Goal: Check status: Check status

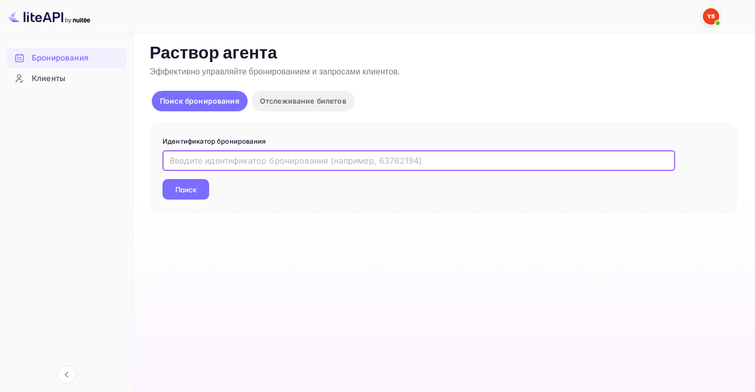
click at [327, 153] on input "text" at bounding box center [419, 160] width 513 height 21
paste input "9768956"
type input "9768956"
click at [185, 189] on ya-tr-span "Поиск" at bounding box center [186, 189] width 22 height 11
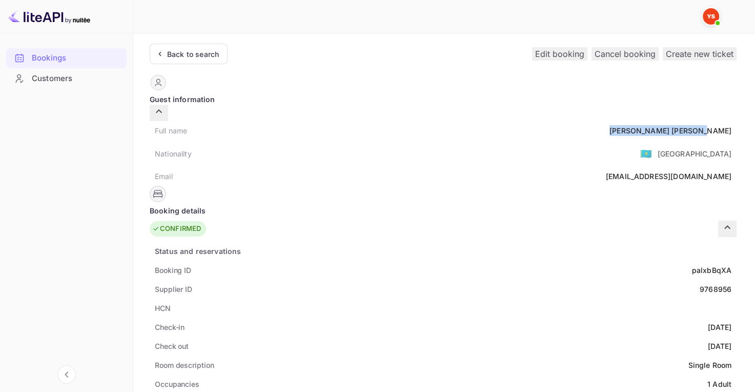
drag, startPoint x: 373, startPoint y: 115, endPoint x: 432, endPoint y: 116, distance: 58.5
click at [432, 121] on div "Full name [PERSON_NAME]" at bounding box center [443, 130] width 587 height 19
copy div "[PERSON_NAME]"
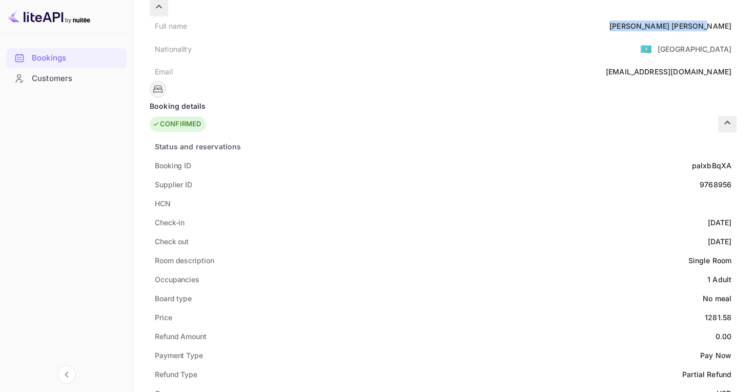
scroll to position [106, 0]
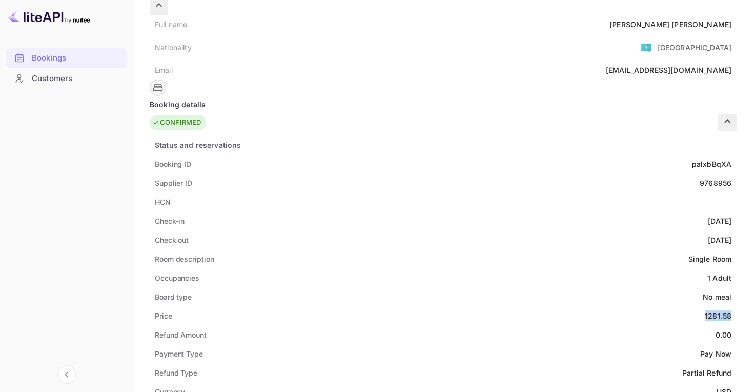
drag, startPoint x: 403, startPoint y: 297, endPoint x: 433, endPoint y: 298, distance: 29.8
click at [433, 306] on div "Price 1281.58" at bounding box center [443, 315] width 587 height 19
copy div "1281.58"
drag, startPoint x: 416, startPoint y: 374, endPoint x: 429, endPoint y: 375, distance: 12.3
click at [717, 387] on ya-tr-span "USD" at bounding box center [724, 391] width 15 height 9
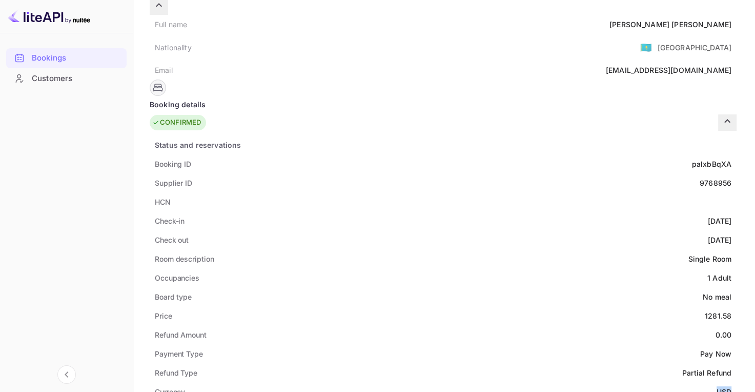
copy ya-tr-span "USD"
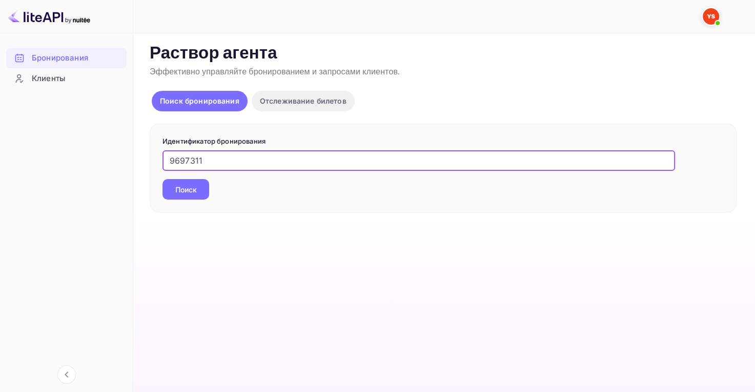
type input "96973119783424"
drag, startPoint x: 258, startPoint y: 159, endPoint x: 119, endPoint y: 150, distance: 138.8
click at [119, 150] on div "Бронирования Клиенты Now you can check your travel website directly from the li…" at bounding box center [377, 196] width 755 height 392
type input "9783424"
click at [199, 189] on button "Поиск" at bounding box center [186, 189] width 47 height 21
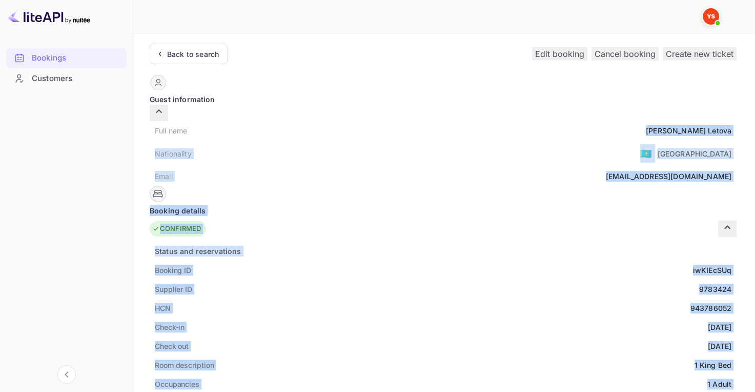
drag, startPoint x: 384, startPoint y: 119, endPoint x: 443, endPoint y: 117, distance: 59.0
click at [646, 126] on ya-tr-span "Elena" at bounding box center [676, 130] width 60 height 9
click at [382, 121] on div "Full name Elena Letova" at bounding box center [443, 130] width 587 height 19
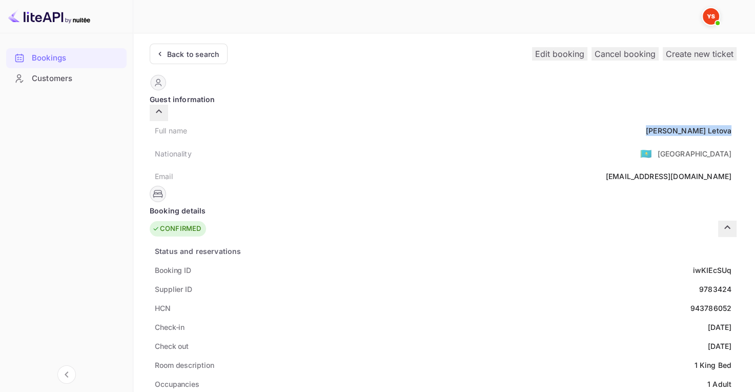
drag, startPoint x: 386, startPoint y: 118, endPoint x: 428, endPoint y: 121, distance: 42.2
click at [646, 125] on div "Elena Letova" at bounding box center [689, 130] width 86 height 11
copy div "Elena Letova"
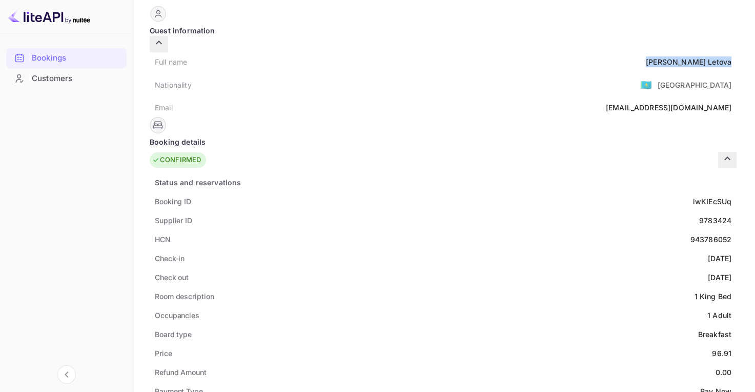
scroll to position [71, 0]
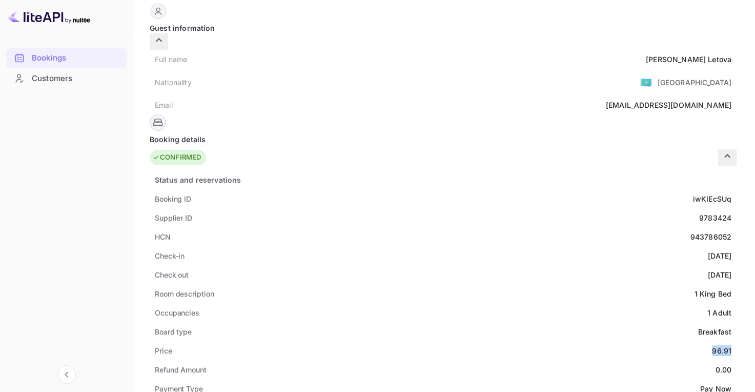
drag, startPoint x: 409, startPoint y: 334, endPoint x: 429, endPoint y: 332, distance: 20.1
click at [429, 341] on div "Price 96.91" at bounding box center [443, 350] width 587 height 19
copy div "96.91"
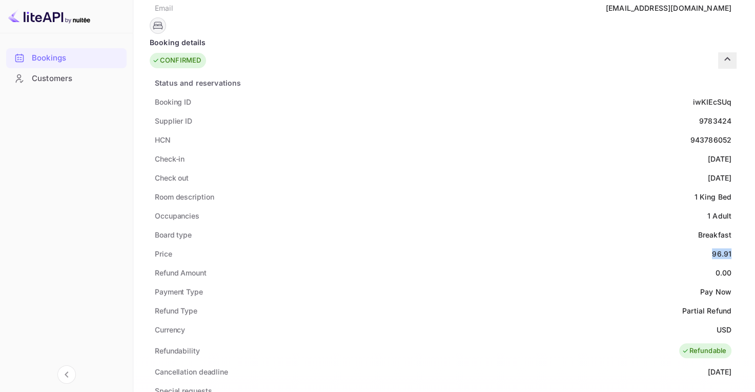
scroll to position [172, 0]
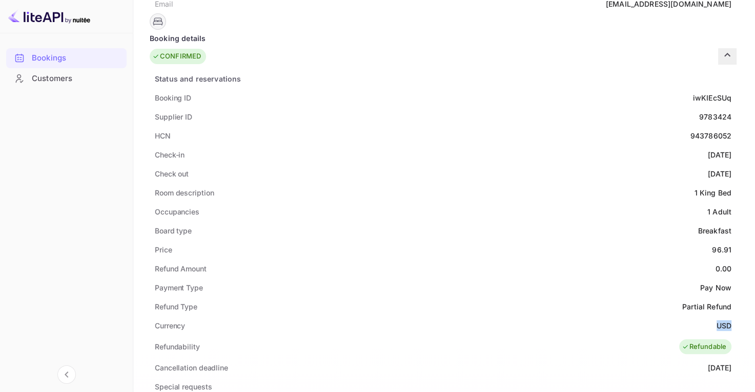
drag, startPoint x: 415, startPoint y: 308, endPoint x: 428, endPoint y: 307, distance: 12.9
click at [717, 321] on ya-tr-span "USD" at bounding box center [724, 325] width 15 height 9
copy ya-tr-span "USD"
